Goal: Obtain resource: Obtain resource

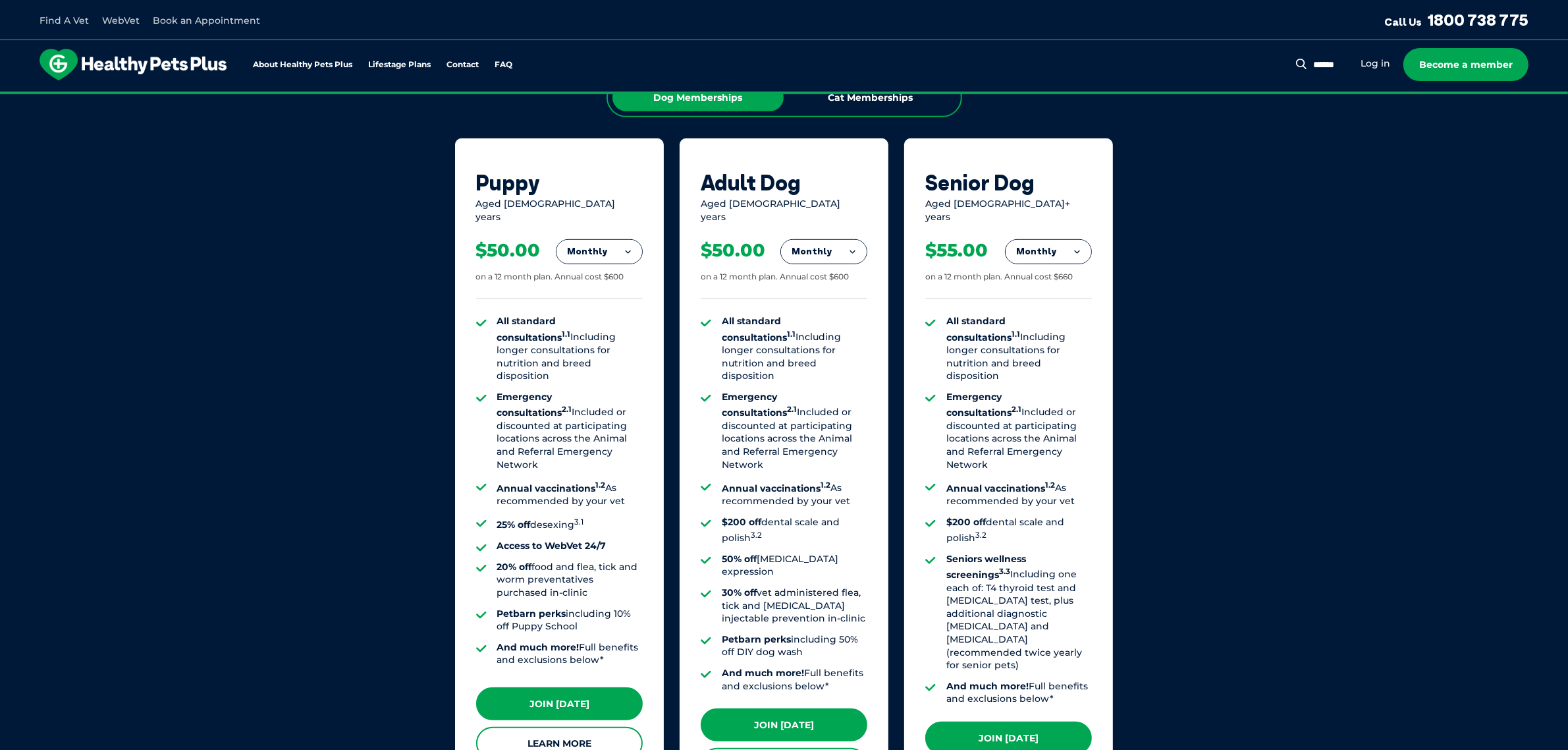
scroll to position [906, 0]
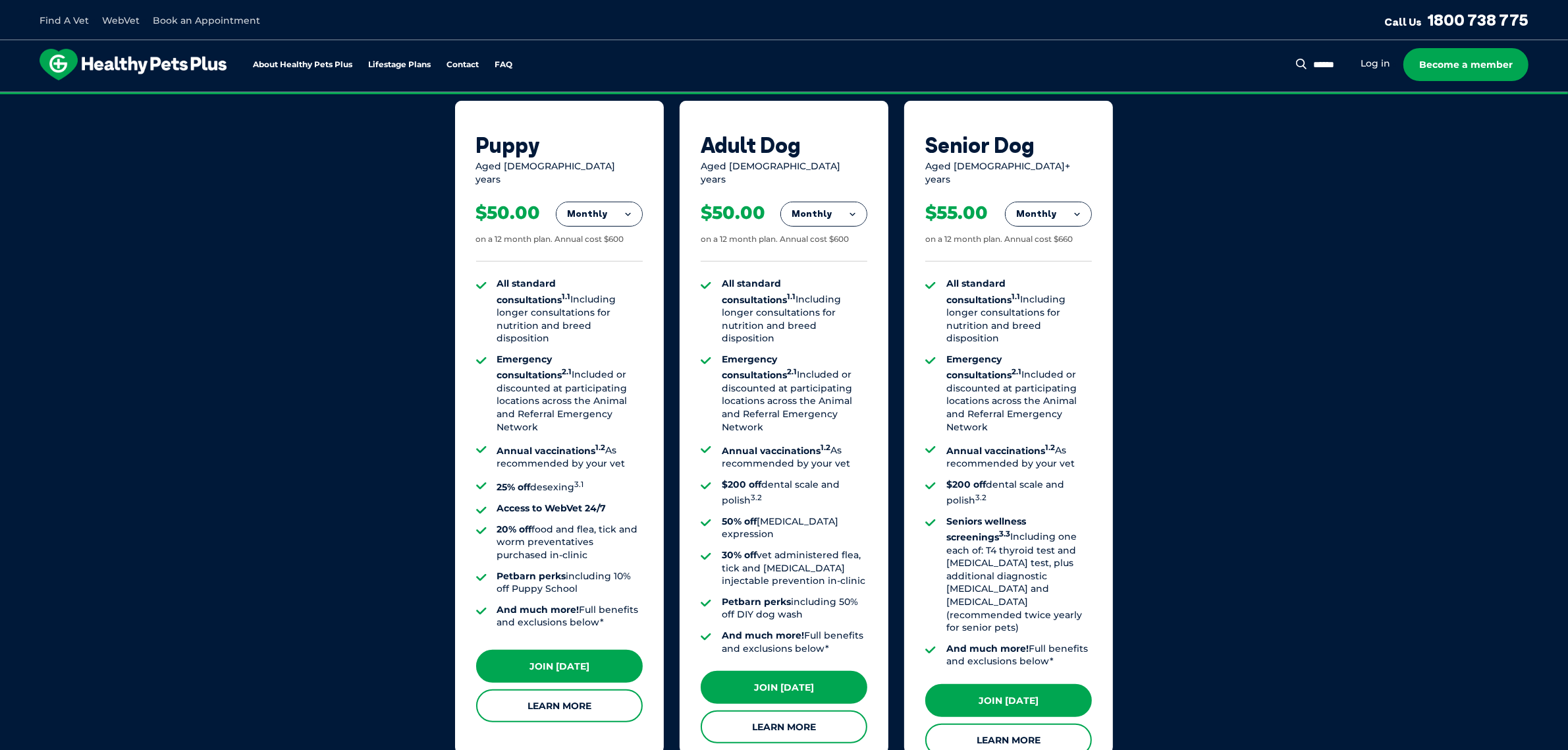
click at [845, 212] on button "Monthly" at bounding box center [823, 213] width 85 height 23
click at [841, 294] on li "Yearly" at bounding box center [823, 305] width 85 height 31
click at [843, 202] on button "Yearly" at bounding box center [823, 213] width 85 height 23
click at [853, 243] on li "Fortnightly" at bounding box center [823, 242] width 85 height 32
click at [853, 202] on button "Fortnightly" at bounding box center [821, 213] width 93 height 23
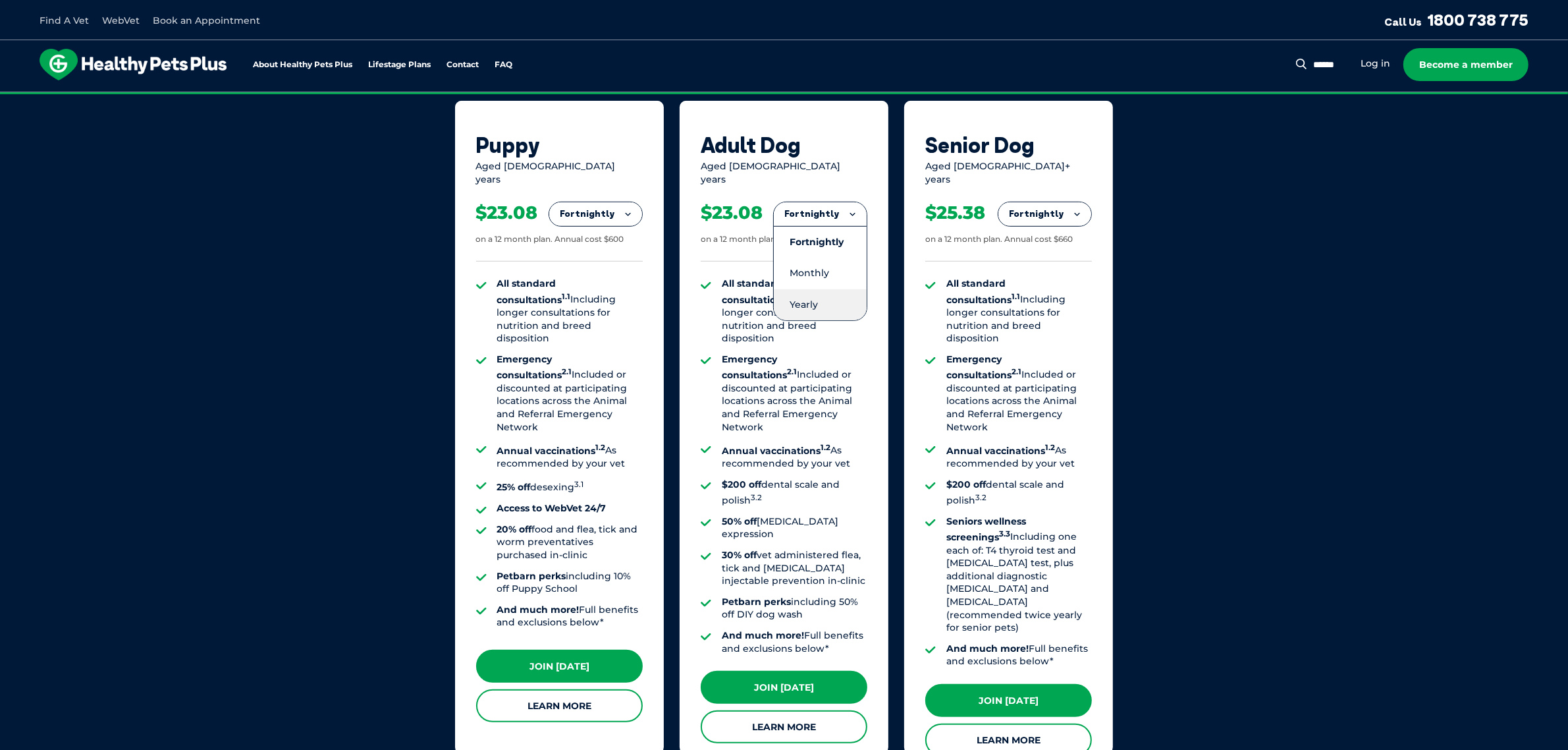
click at [864, 289] on li "Yearly" at bounding box center [821, 305] width 93 height 31
drag, startPoint x: 936, startPoint y: 216, endPoint x: 1022, endPoint y: 216, distance: 86.0
click at [1022, 216] on div "Yearly Fortnightly Monthly Yearly $25.38 on a 12 month plan. Annual cost $660 A…" at bounding box center [1008, 453] width 167 height 536
click at [1084, 307] on li "All standard consultations 1.1 Including longer consultations for nutrition and…" at bounding box center [1019, 311] width 146 height 68
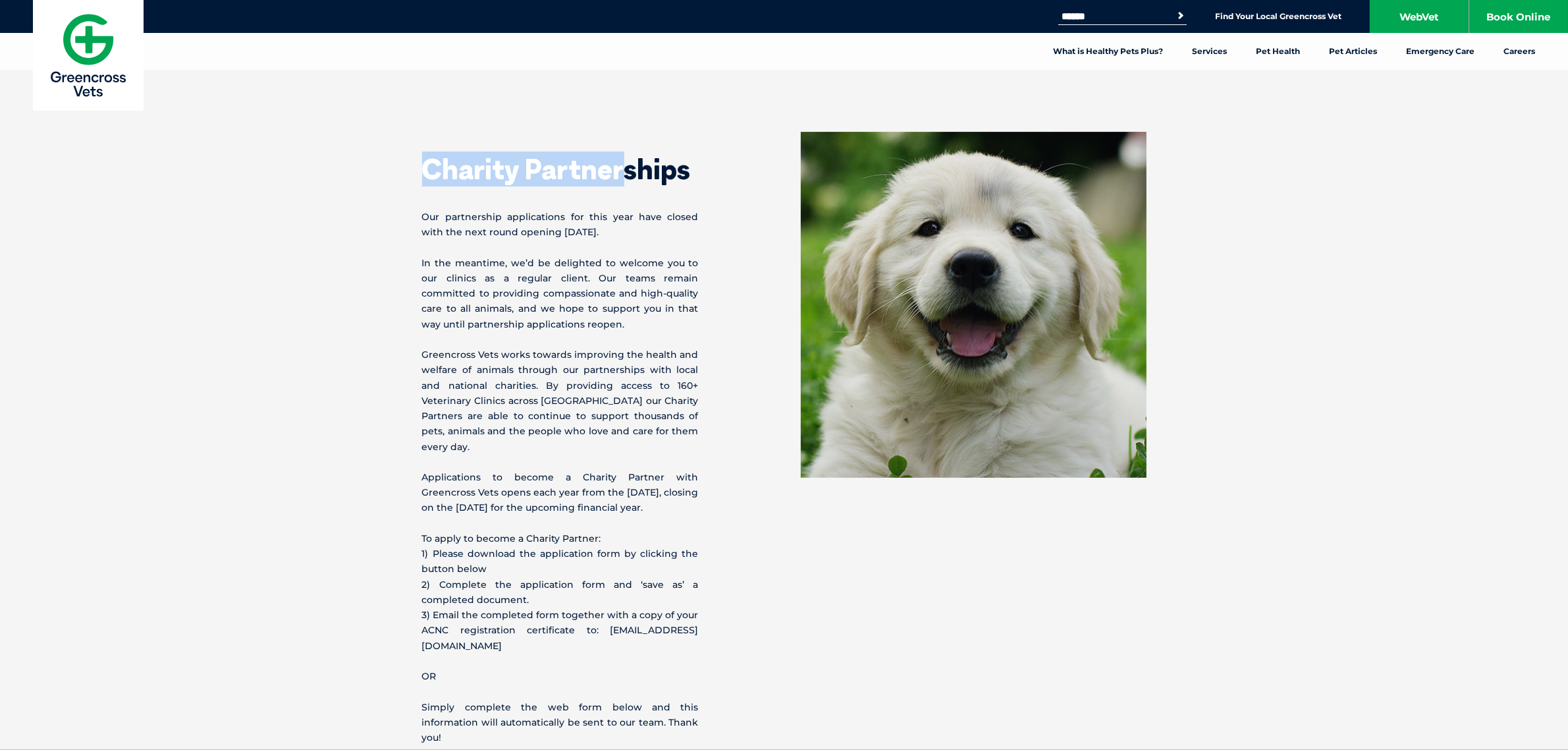
drag, startPoint x: 609, startPoint y: 201, endPoint x: 621, endPoint y: 176, distance: 27.7
click at [621, 176] on section "Charity Partnerships Our partnership applications for this year have closed wit…" at bounding box center [784, 467] width 1568 height 775
click at [625, 247] on div "Charity Partnerships Our partnership applications for this year have closed wit…" at bounding box center [603, 467] width 362 height 670
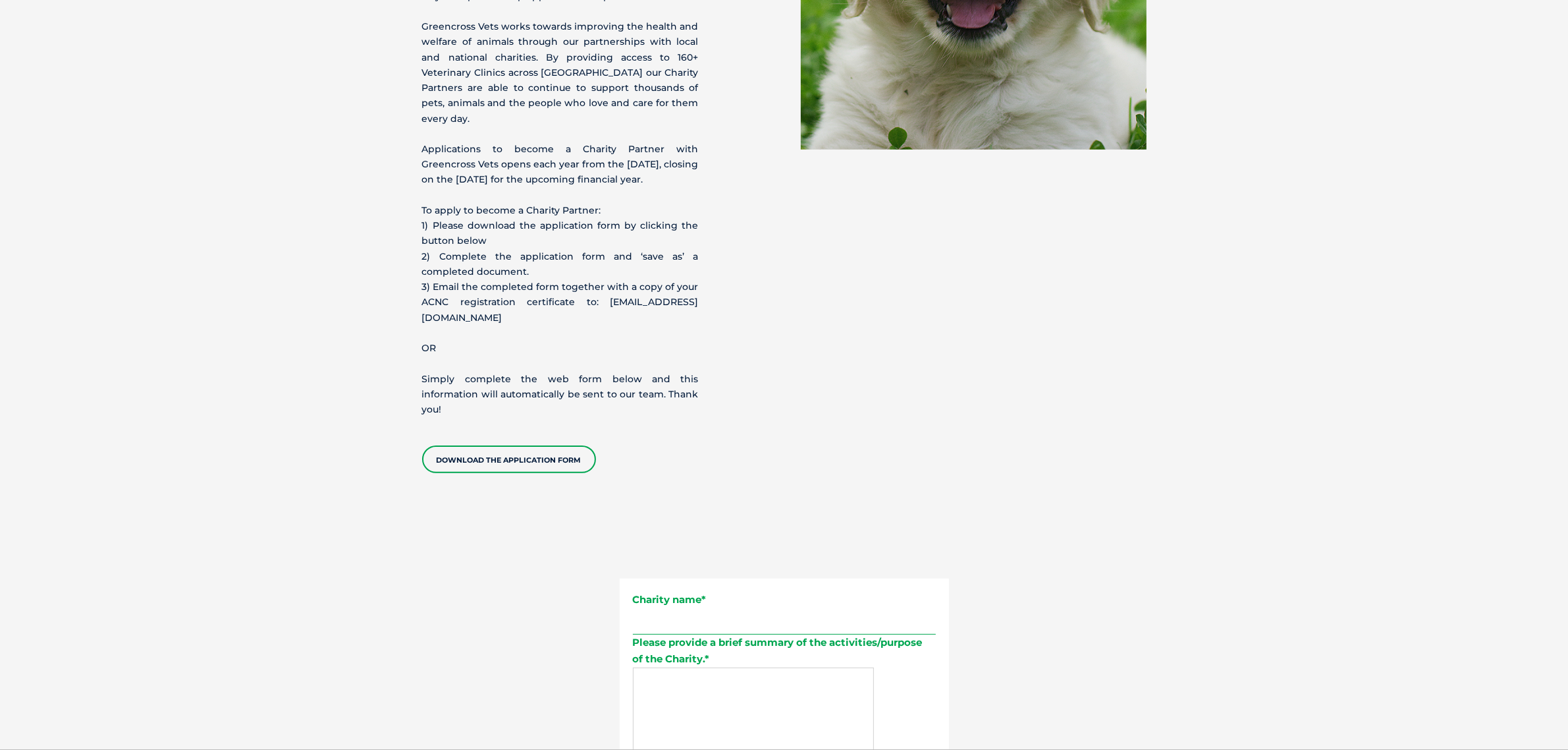
scroll to position [330, 0]
drag, startPoint x: 400, startPoint y: 150, endPoint x: 626, endPoint y: 154, distance: 226.0
click at [626, 154] on section "Charity Partnerships Our partnership applications for this year have closed wit…" at bounding box center [784, 137] width 1568 height 775
click at [627, 213] on p "To apply to become a Charity Partner: 1) Please download the application form b…" at bounding box center [560, 263] width 277 height 123
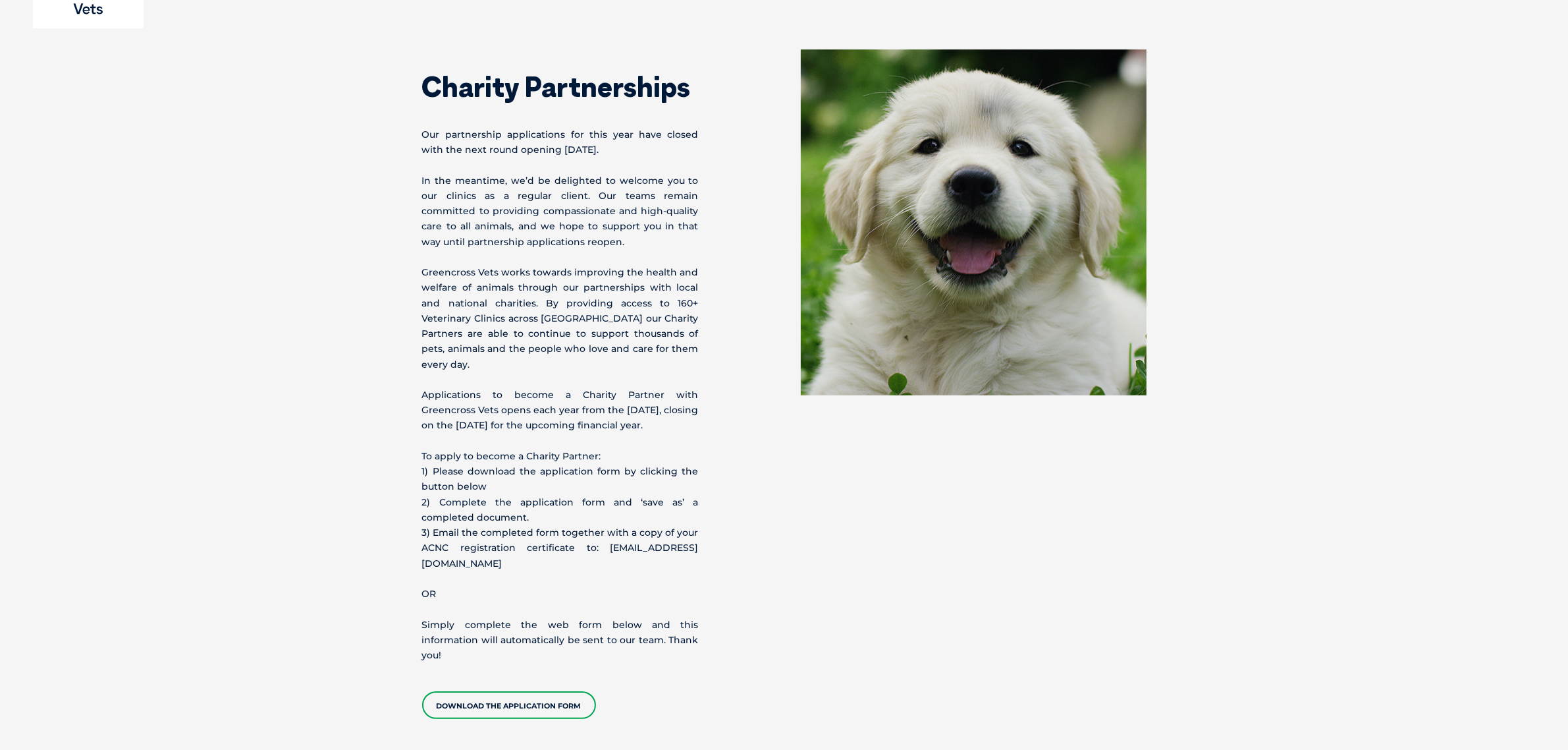
scroll to position [0, 0]
